Goal: Task Accomplishment & Management: Complete application form

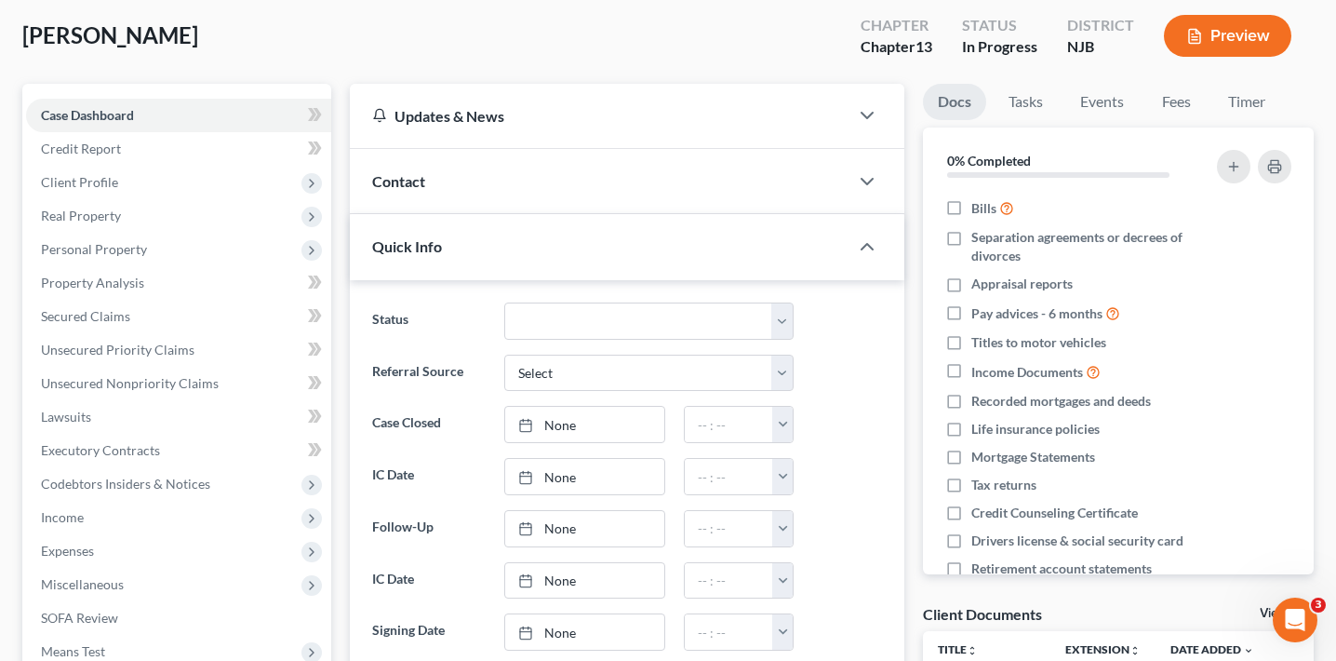
scroll to position [188, 0]
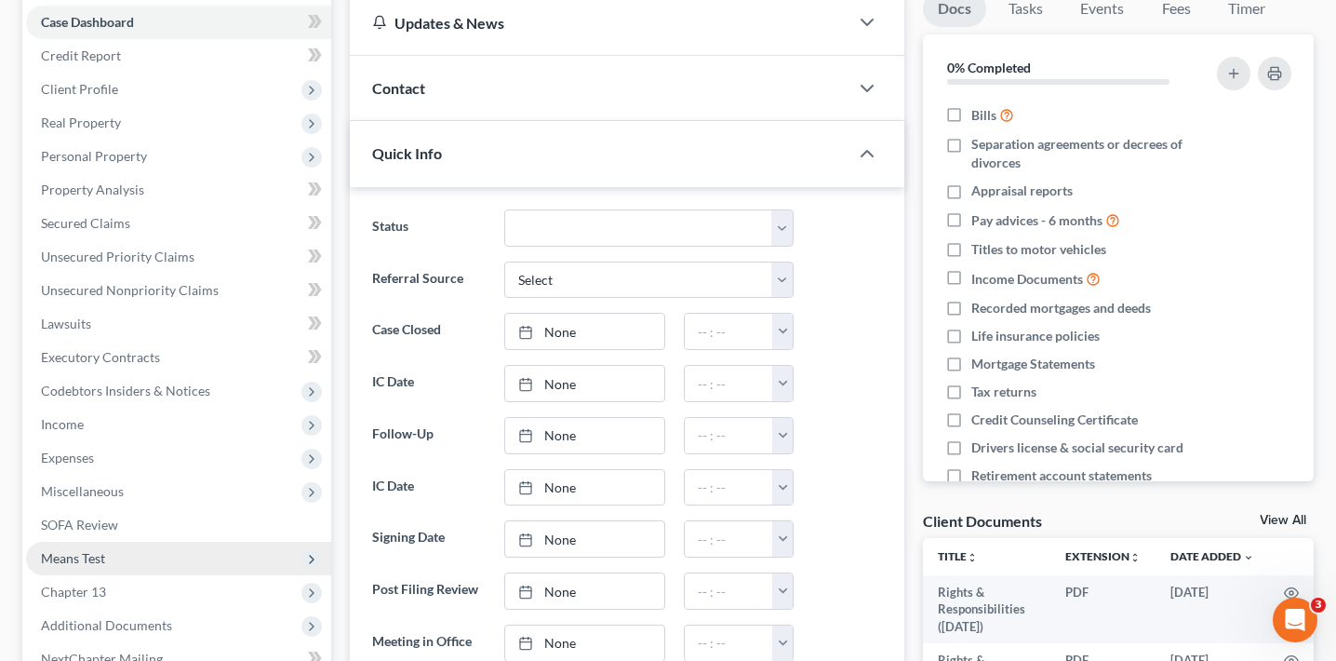
click at [148, 551] on span "Means Test" at bounding box center [178, 558] width 305 height 33
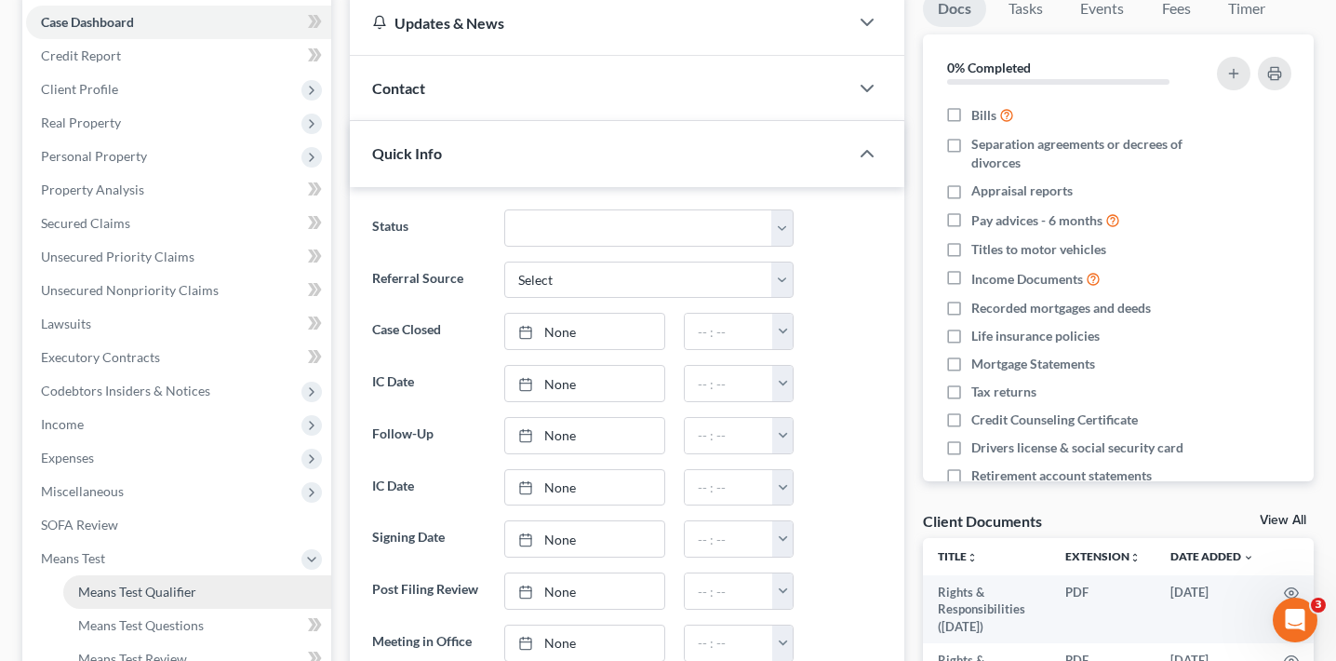
click at [141, 591] on span "Means Test Qualifier" at bounding box center [137, 591] width 118 height 16
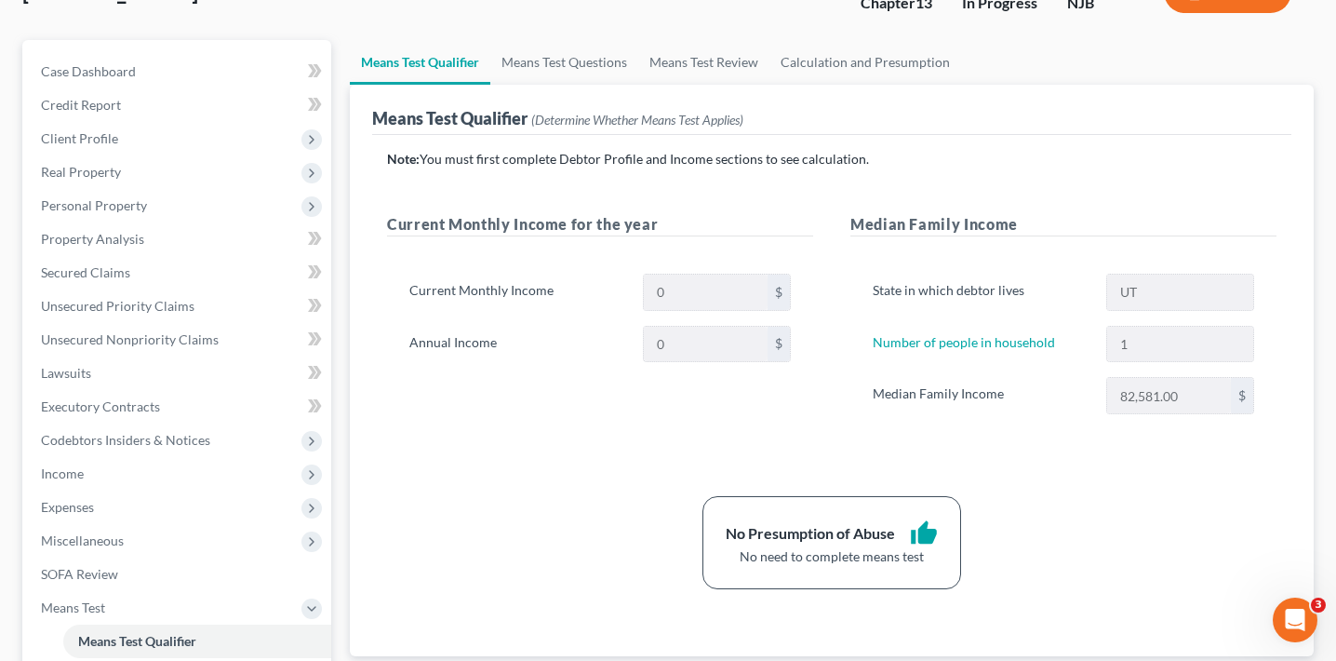
scroll to position [90, 0]
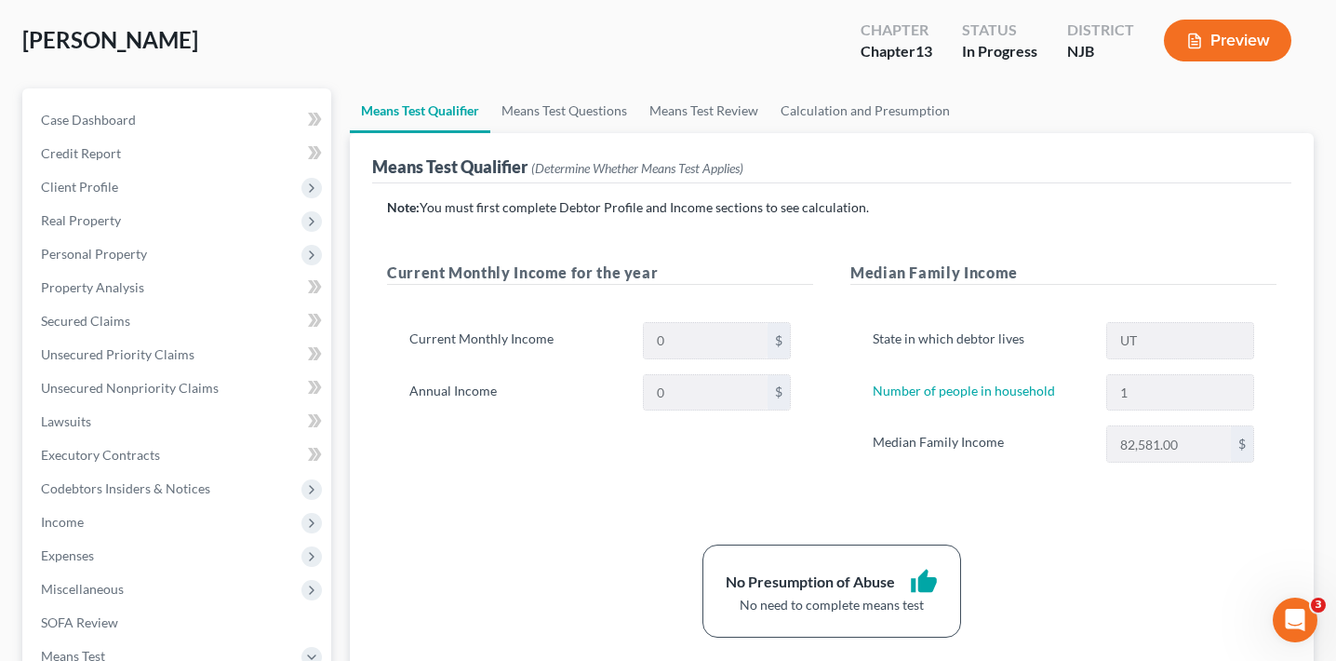
click at [1234, 47] on button "Preview" at bounding box center [1227, 41] width 127 height 42
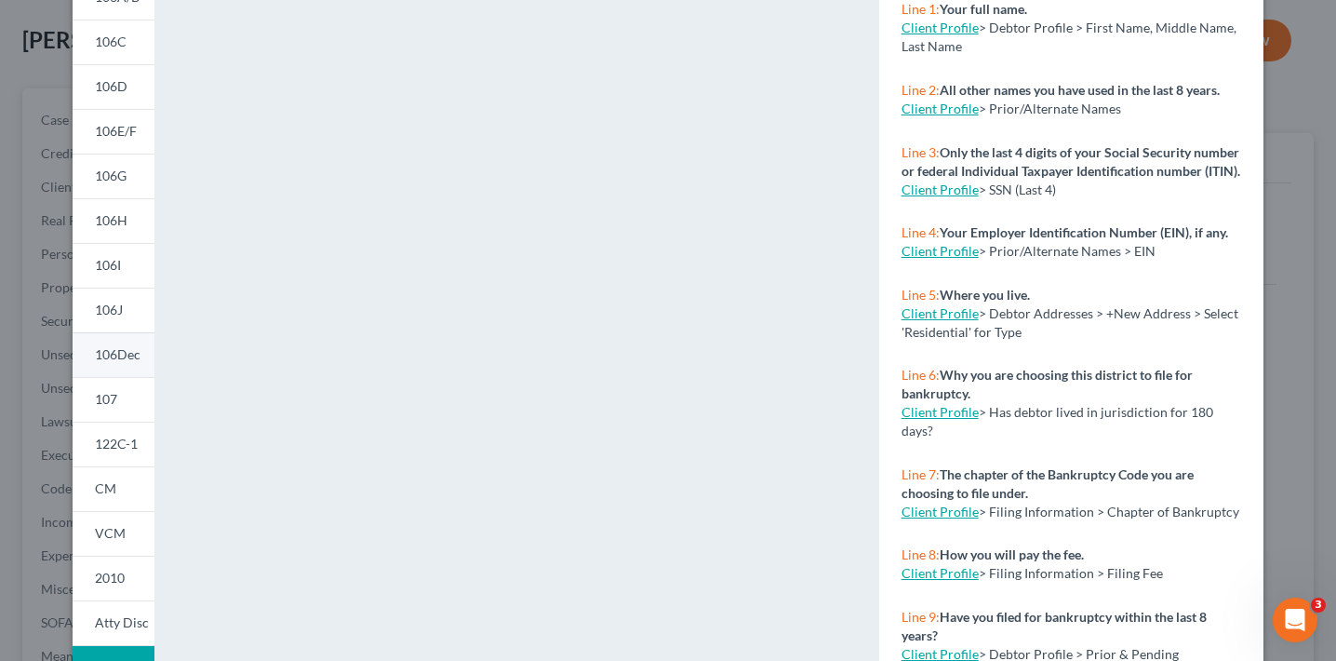
scroll to position [270, 0]
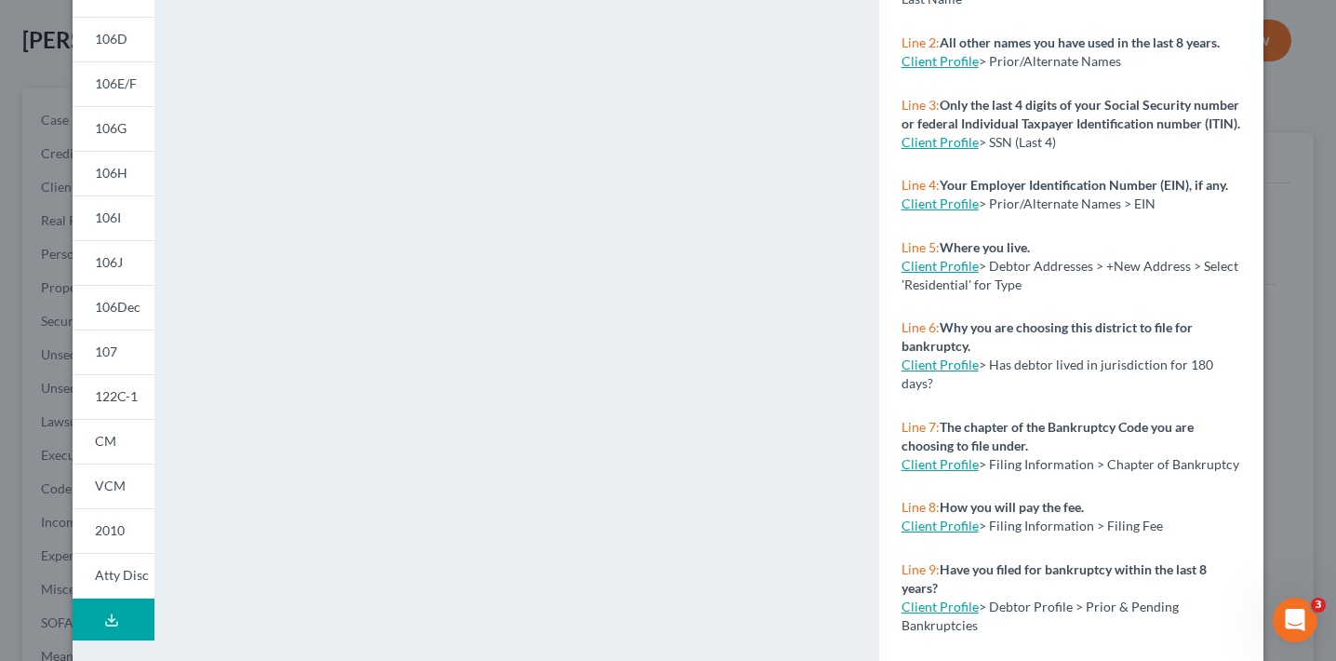
click at [39, 406] on div "Petition Preview Voluntary Petition for Individuals Filing for Bankruptcy × 101…" at bounding box center [668, 330] width 1336 height 661
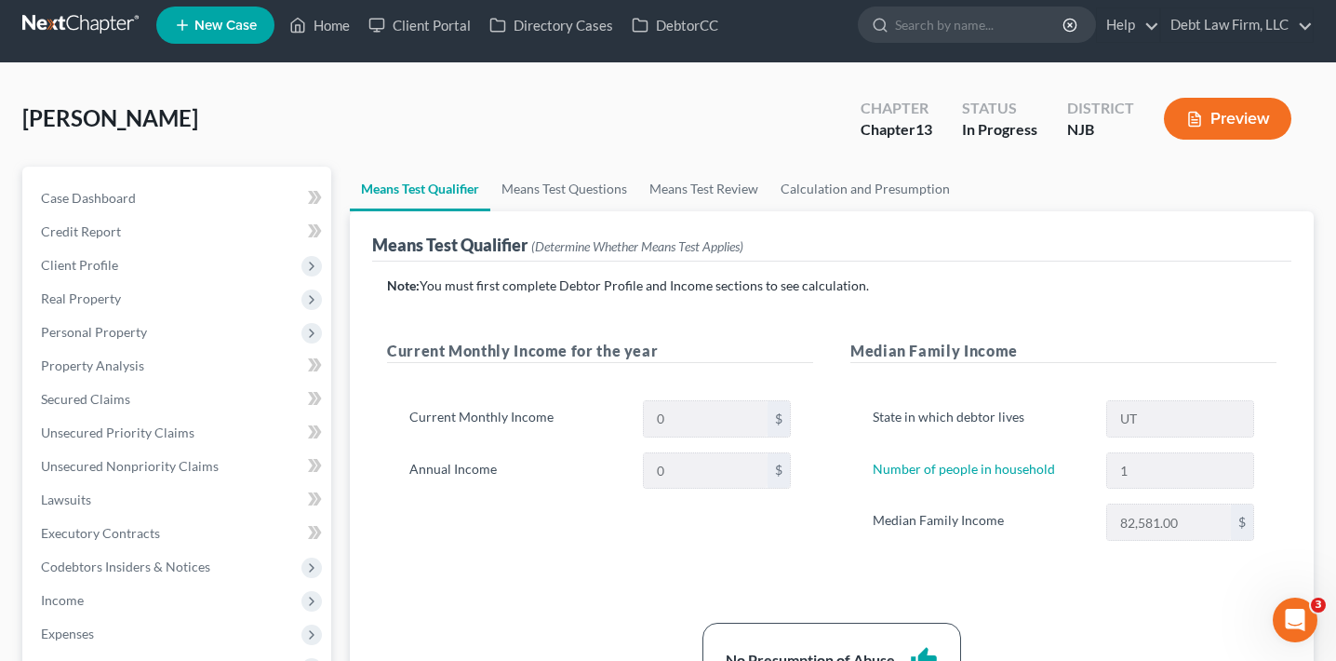
scroll to position [0, 0]
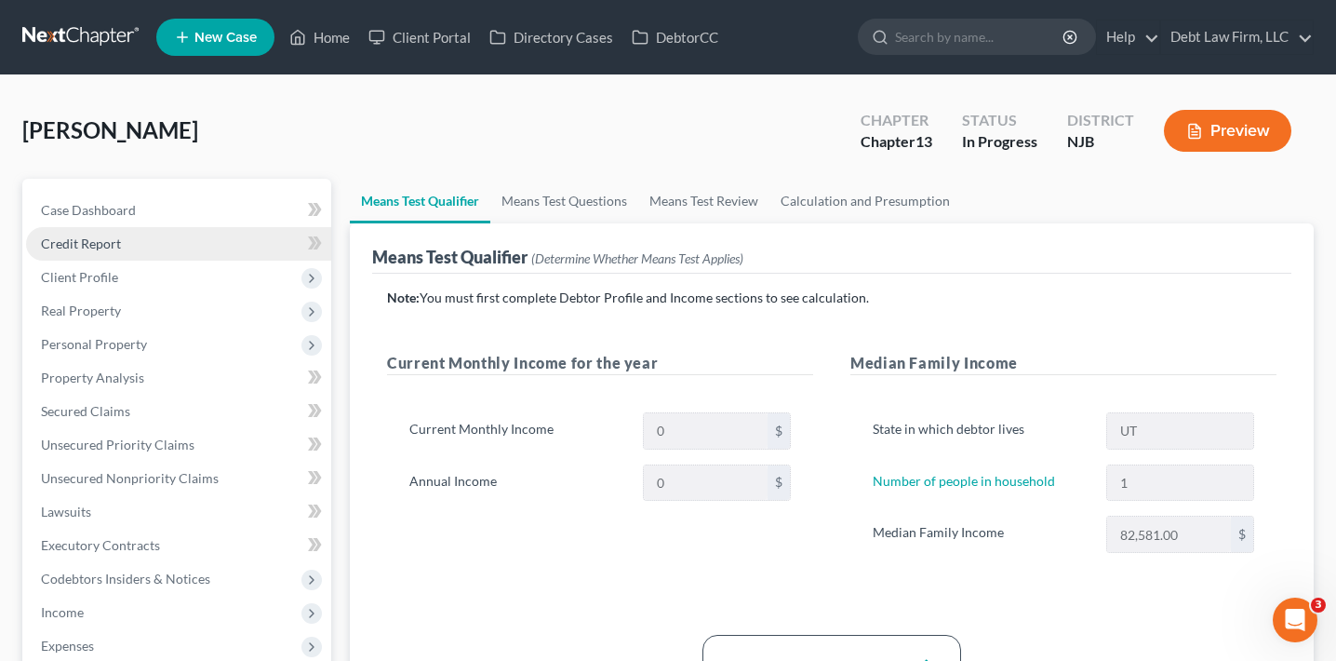
click at [158, 237] on link "Credit Report" at bounding box center [178, 243] width 305 height 33
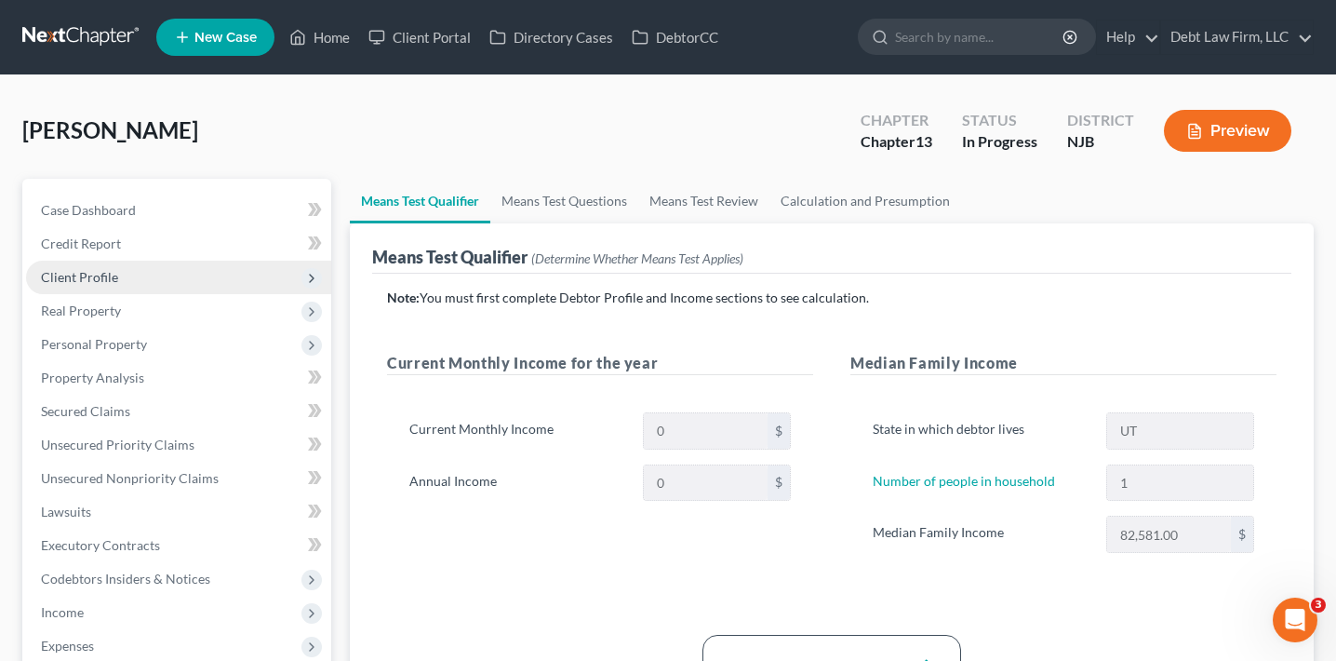
click at [152, 282] on span "Client Profile" at bounding box center [178, 277] width 305 height 33
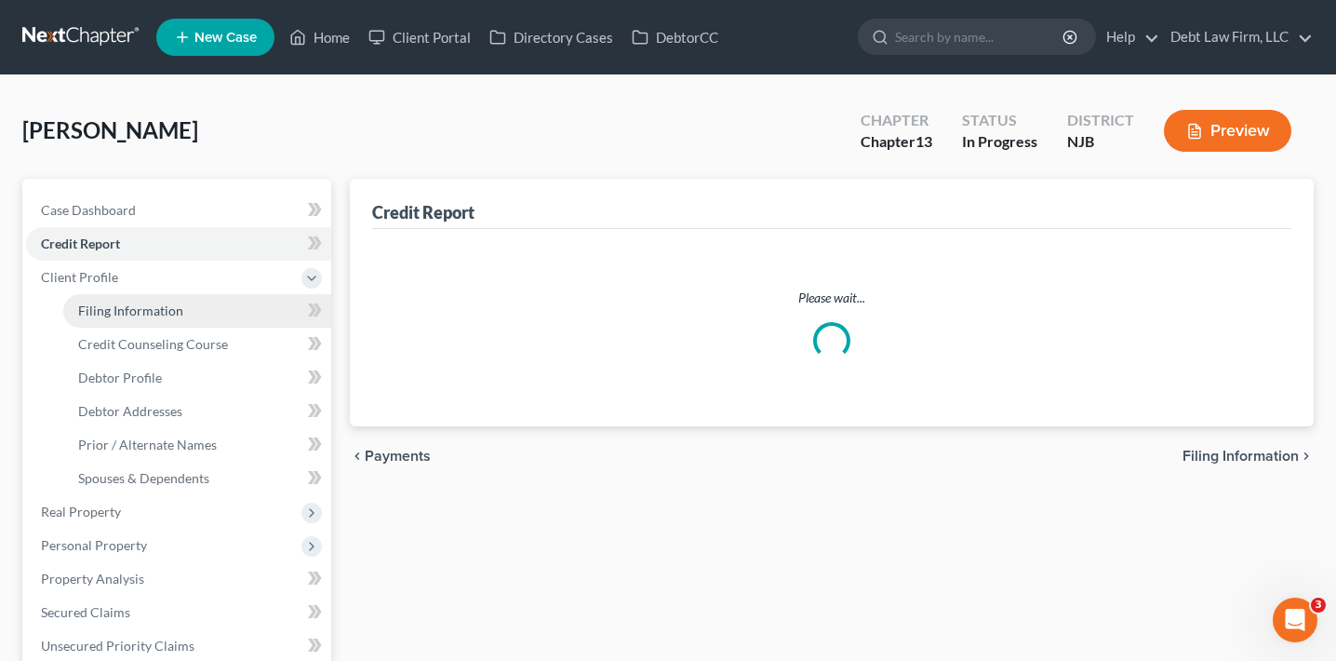
click at [144, 313] on span "Filing Information" at bounding box center [130, 310] width 105 height 16
select select "1"
select select "0"
select select "3"
select select "4"
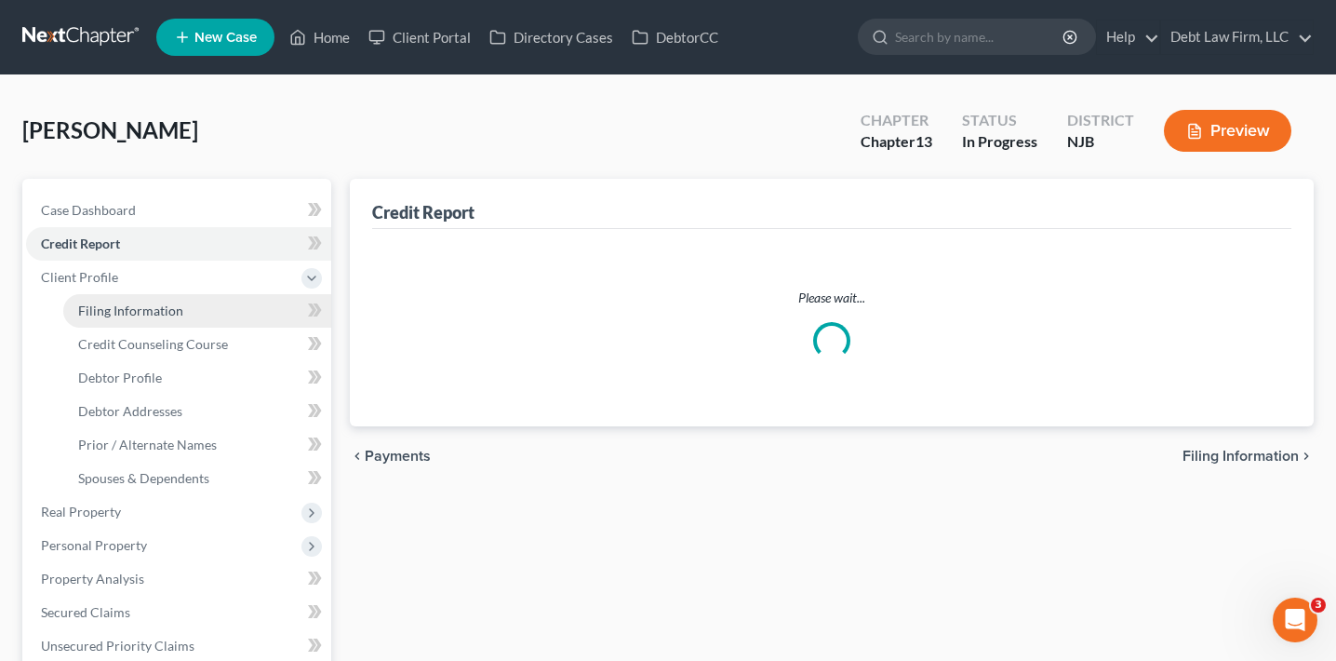
select select "1"
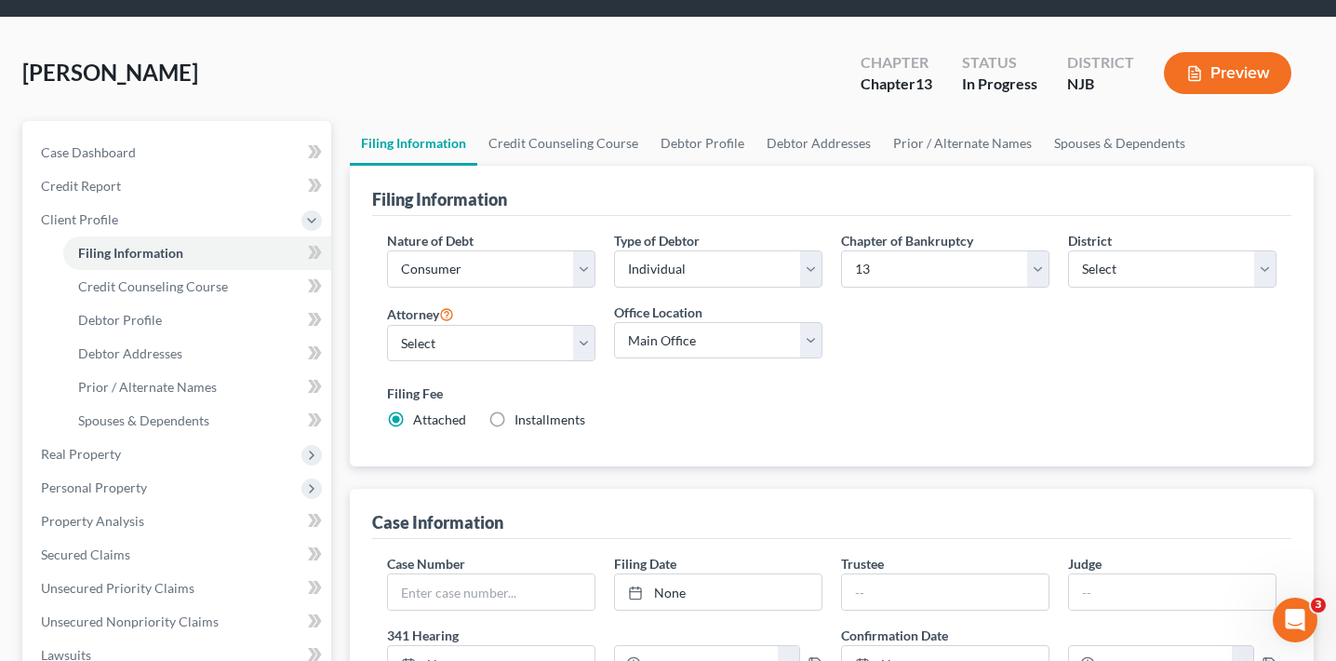
scroll to position [60, 0]
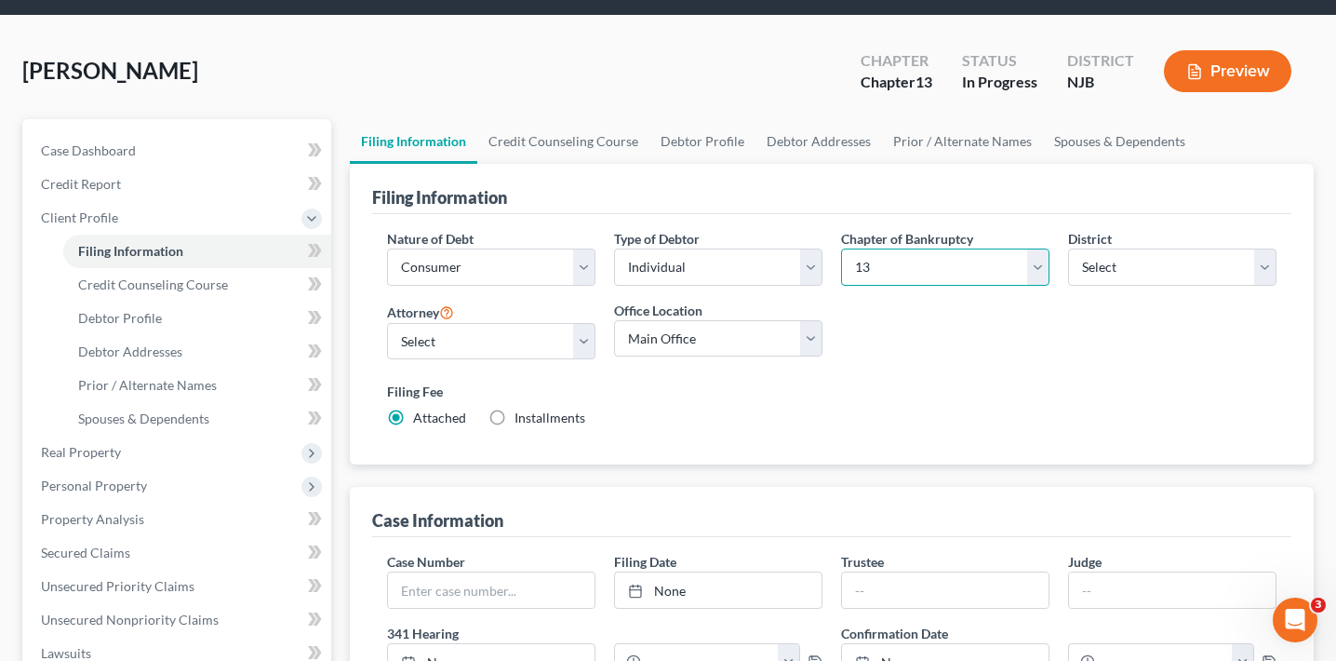
click at [957, 251] on select "Select 7 11 12 13" at bounding box center [945, 266] width 208 height 37
select select "0"
click at [841, 248] on select "Select 7 11 12 13" at bounding box center [945, 266] width 208 height 37
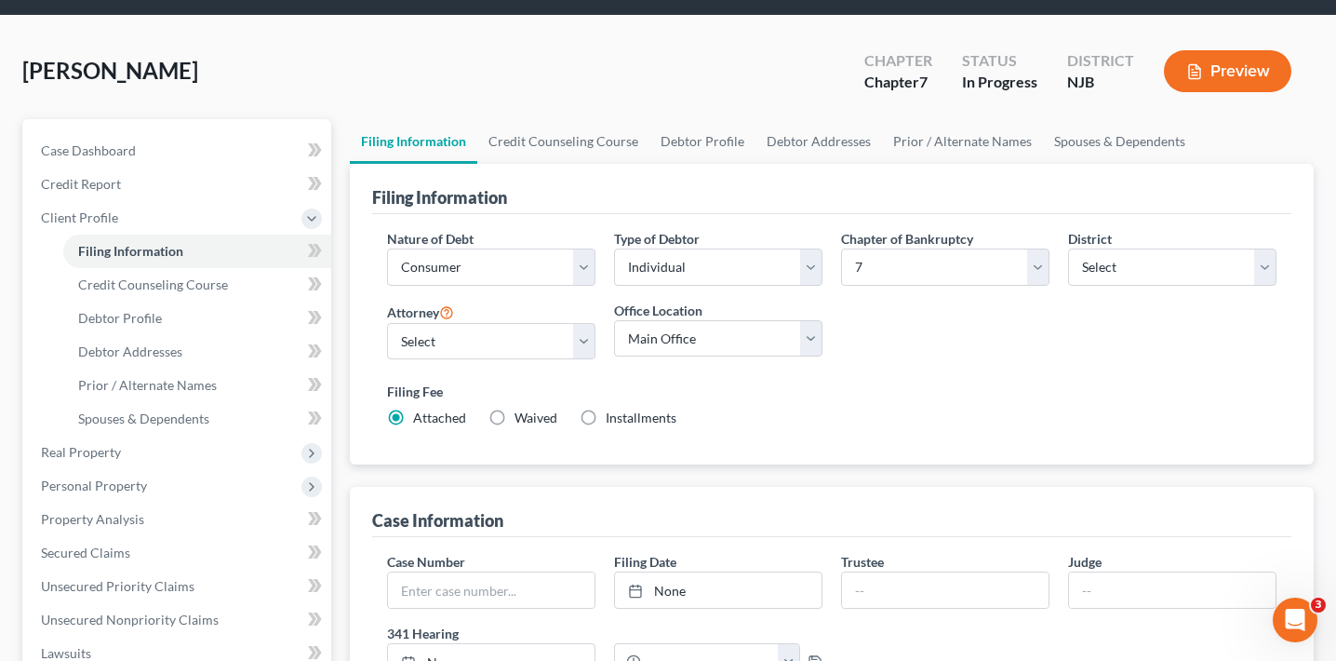
click at [917, 351] on div "Nature of Debt Select Business Consumer Other Nature of Business Select Clearin…" at bounding box center [832, 336] width 908 height 214
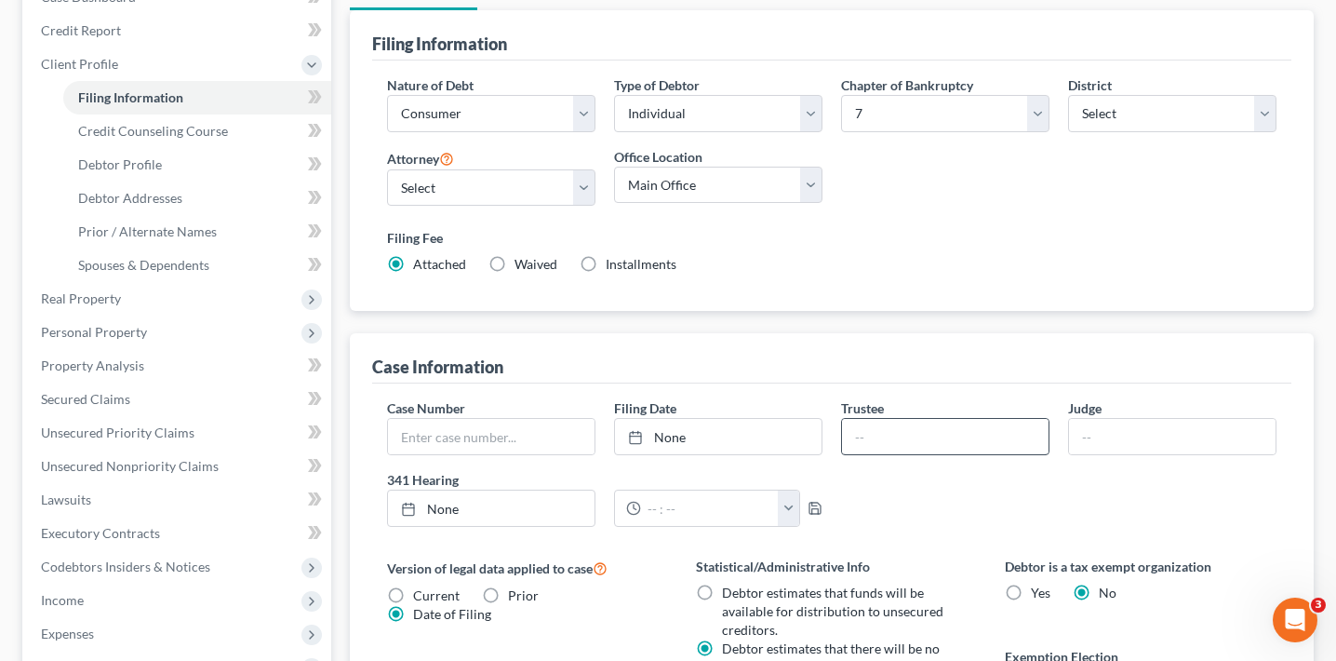
scroll to position [48, 0]
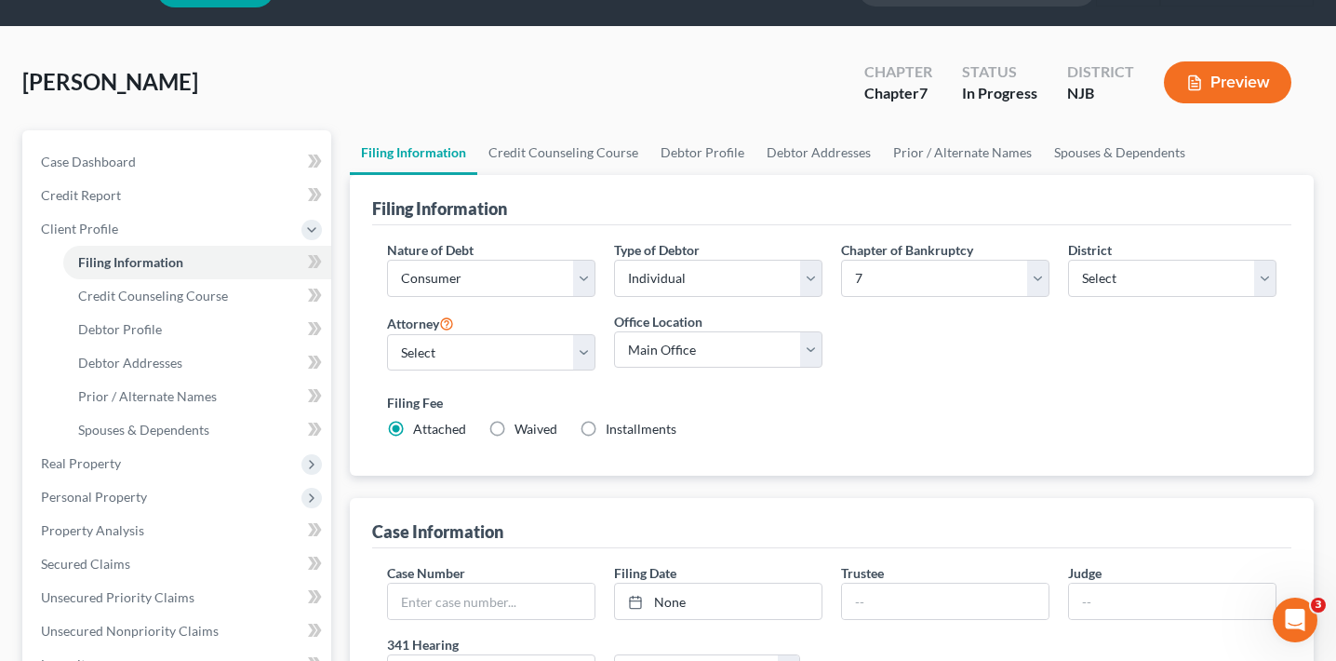
click at [1236, 87] on button "Preview" at bounding box center [1227, 82] width 127 height 42
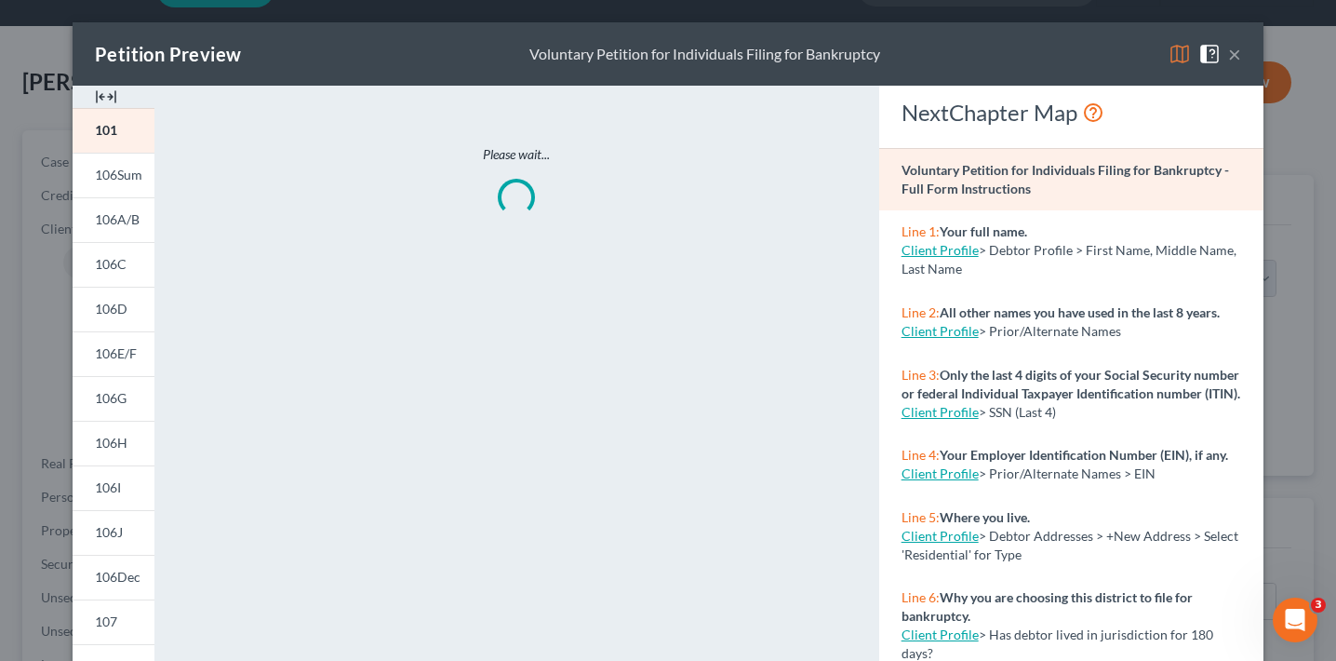
scroll to position [297, 0]
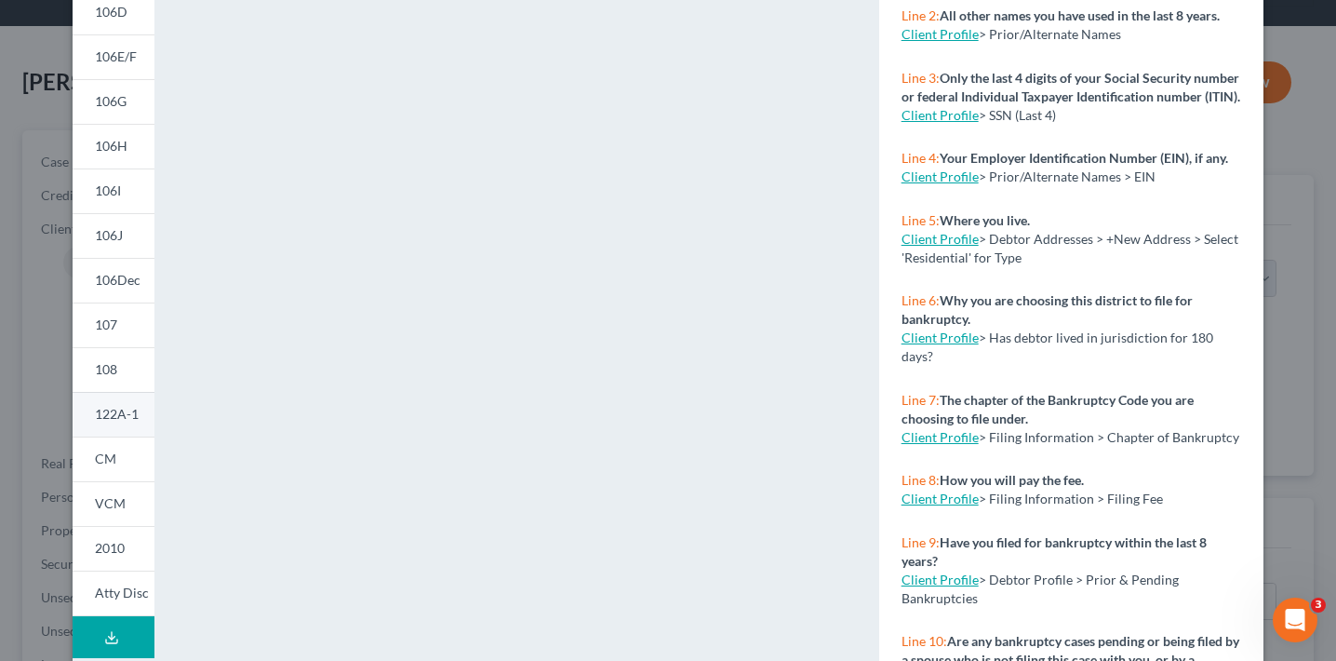
click at [120, 413] on span "122A-1" at bounding box center [117, 414] width 44 height 16
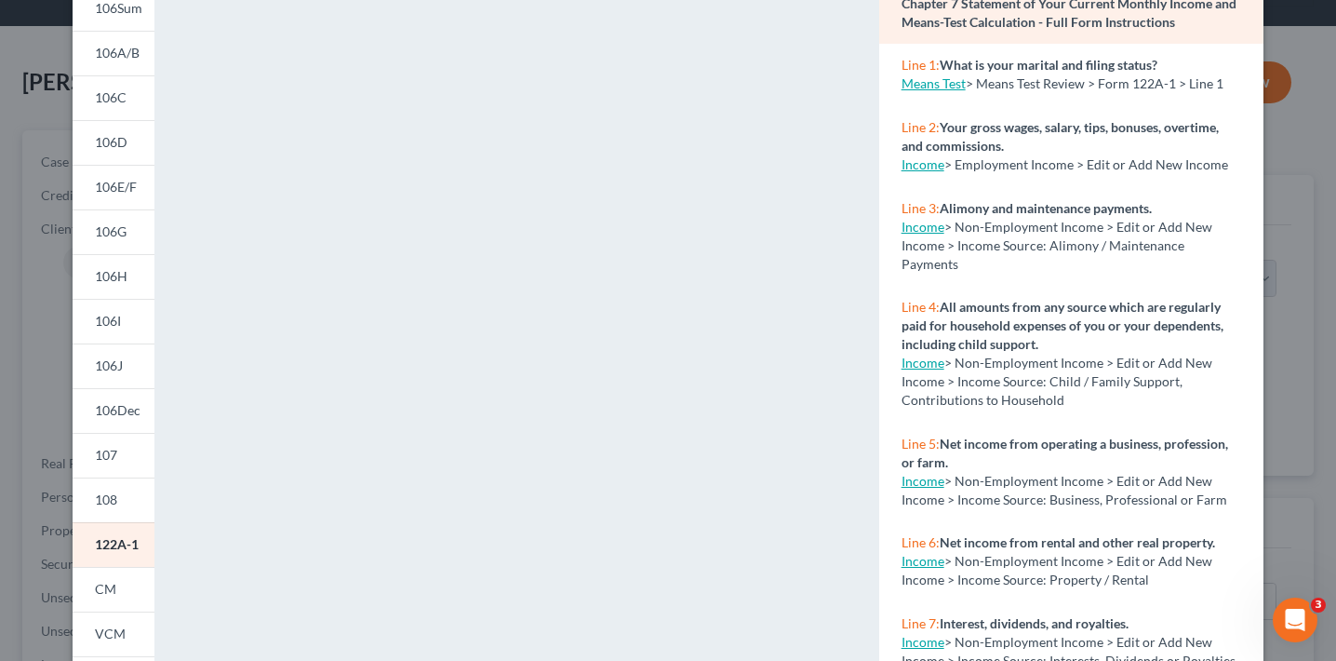
scroll to position [235, 0]
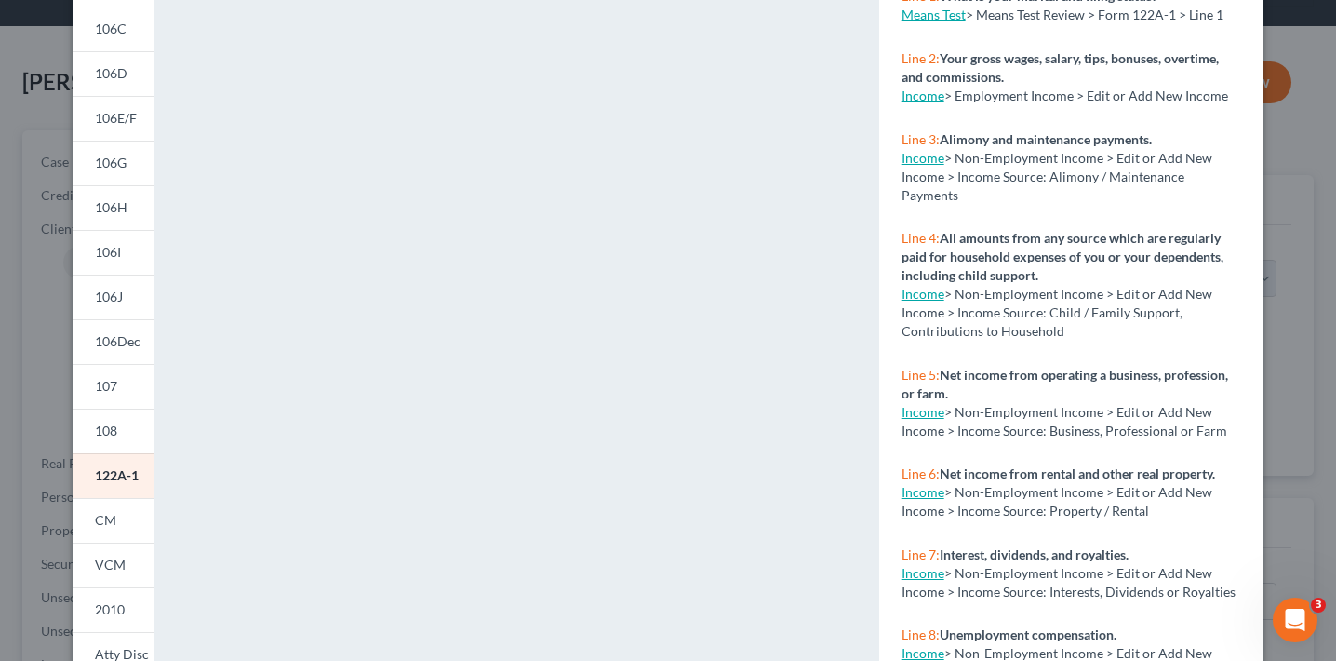
click at [38, 417] on div "Petition Preview Chapter 7 Statement of Your Current Monthly Income and Means-T…" at bounding box center [668, 330] width 1336 height 661
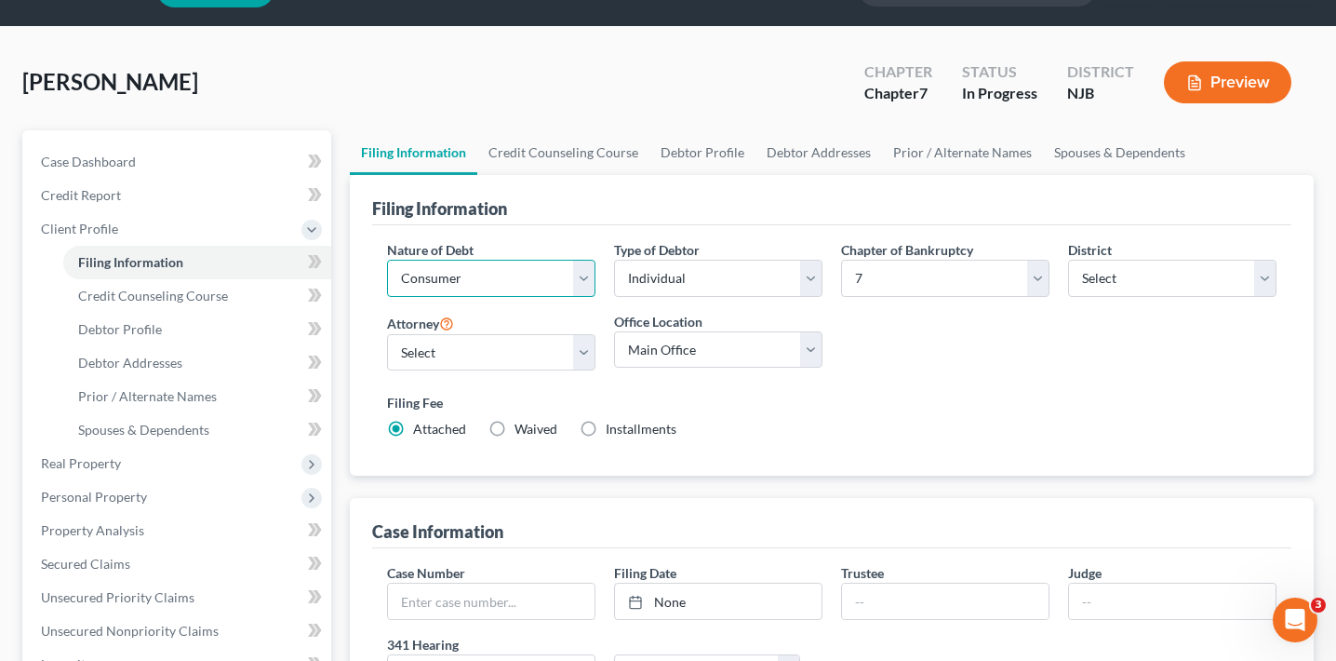
click at [468, 274] on select "Select Business Consumer Other" at bounding box center [491, 278] width 208 height 37
select select "0"
click at [387, 260] on select "Select Business Consumer Other" at bounding box center [491, 278] width 208 height 37
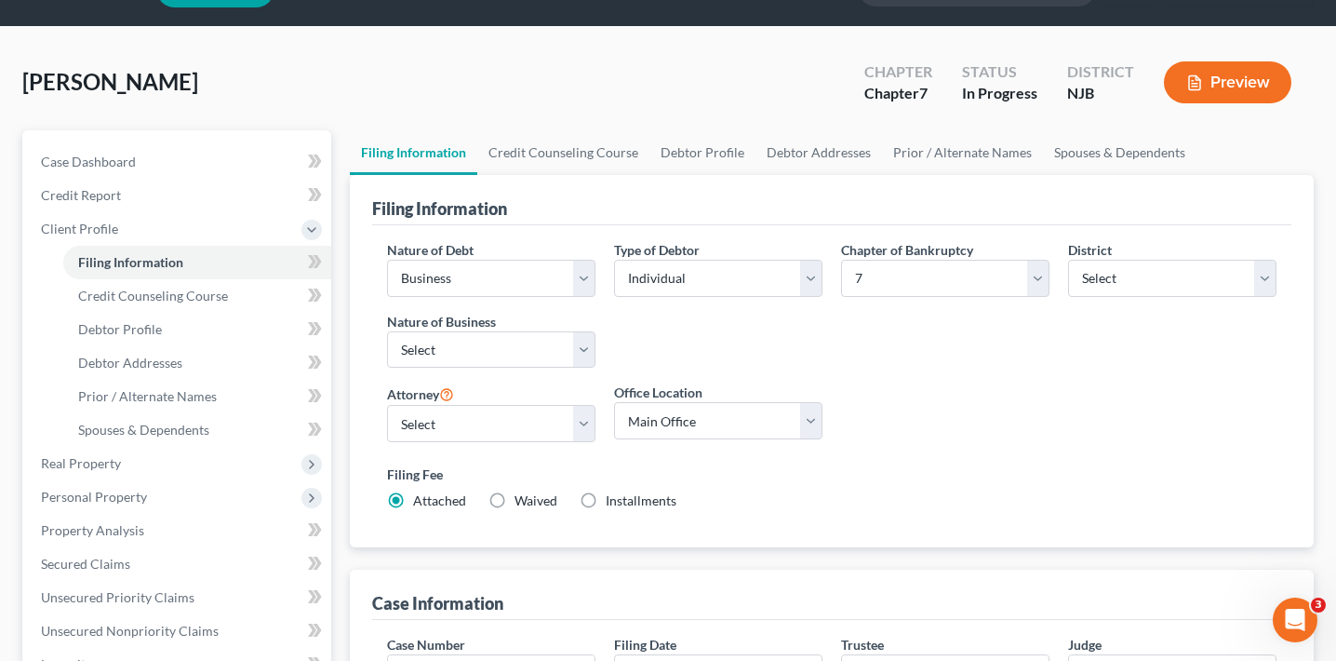
click at [630, 205] on div "Filing Information" at bounding box center [831, 200] width 919 height 50
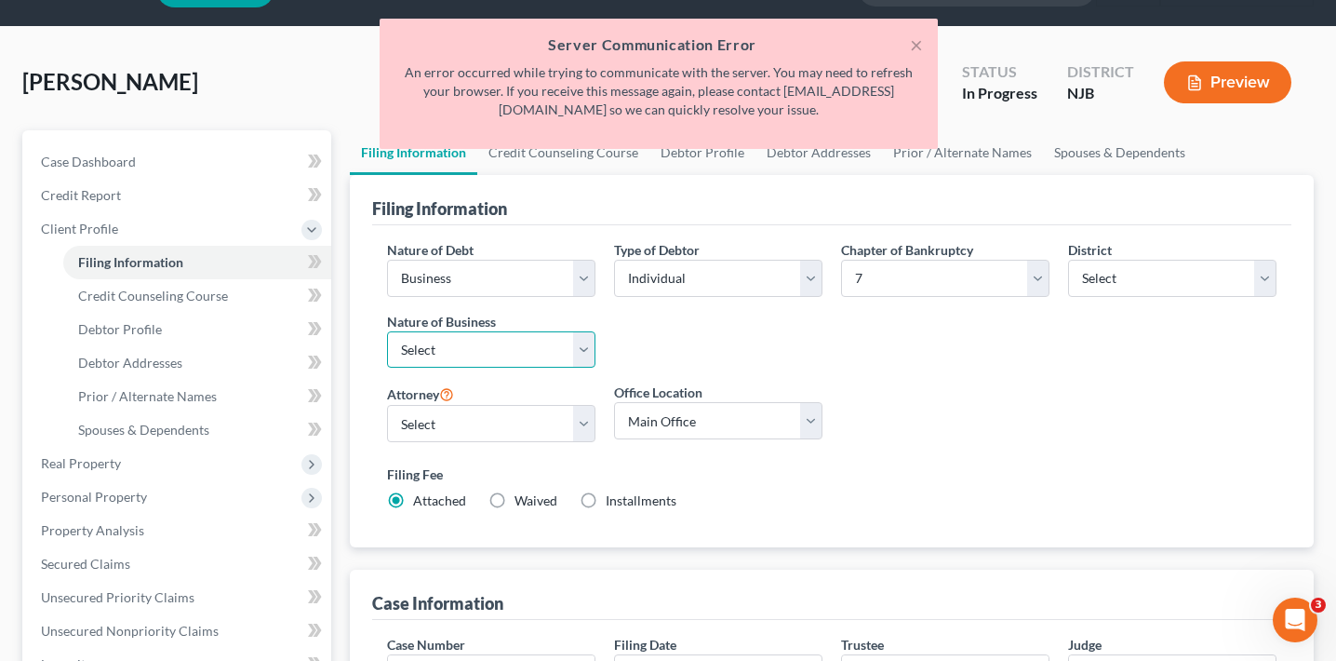
click at [482, 364] on select "Select Clearing Bank Commodity Broker Health Care Business Other Railroad Singl…" at bounding box center [491, 349] width 208 height 37
select select "3"
click at [387, 331] on select "Select Clearing Bank Commodity Broker Health Care Business Other Railroad Singl…" at bounding box center [491, 349] width 208 height 37
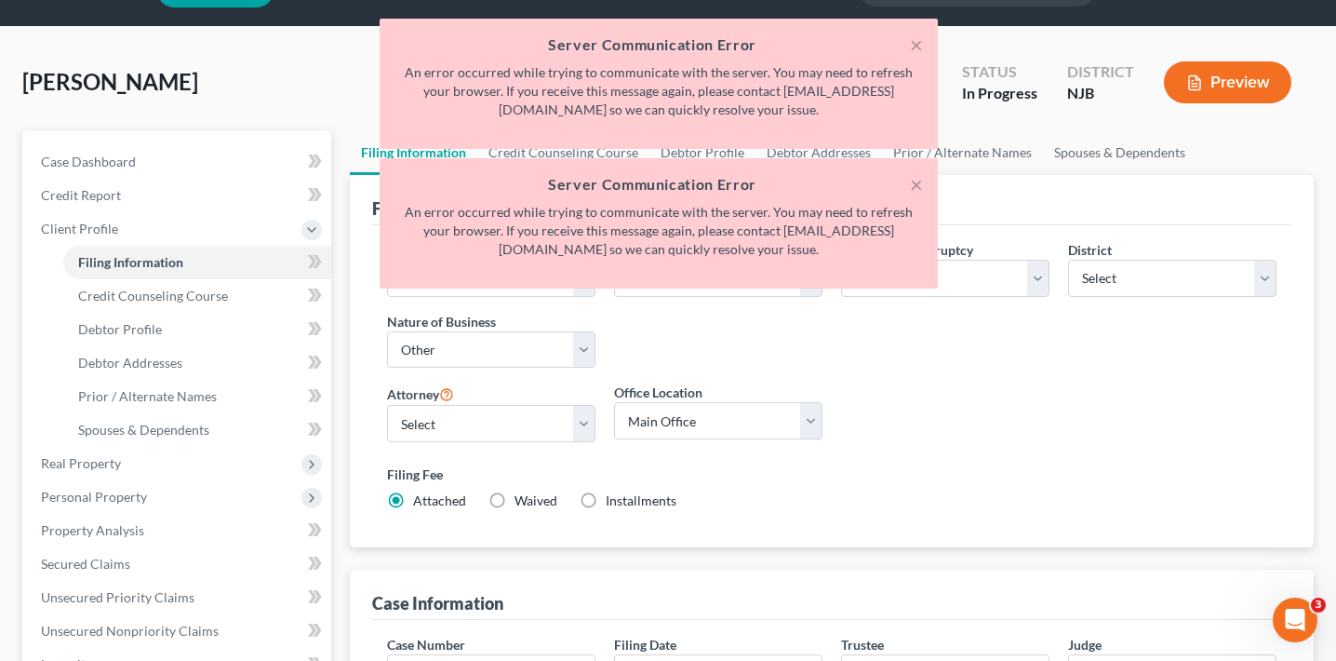
click at [681, 347] on div "Type of Debtor Select Individual Joint" at bounding box center [718, 311] width 227 height 143
